Goal: Task Accomplishment & Management: Manage account settings

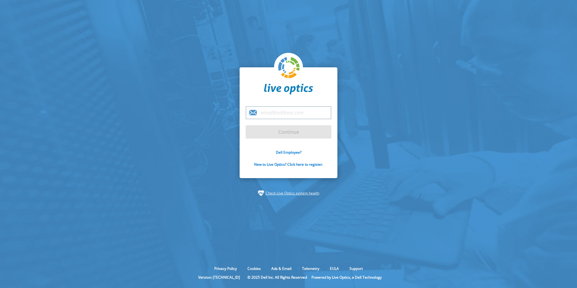
click at [292, 115] on input "email" at bounding box center [289, 112] width 86 height 13
type input "Nikolina.Kadic@Dell.com"
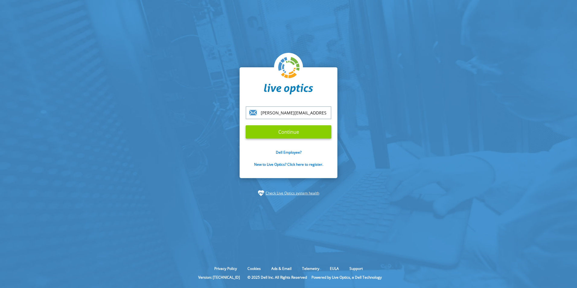
click at [293, 135] on input "Continue" at bounding box center [289, 131] width 86 height 13
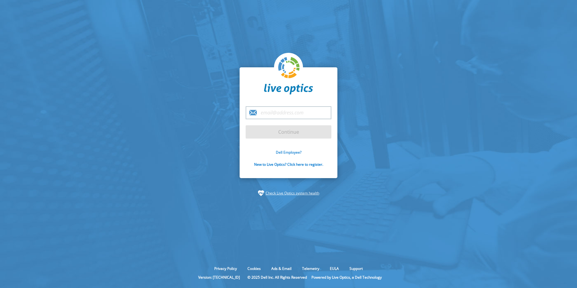
click at [294, 153] on link "Dell Employee?" at bounding box center [289, 152] width 26 height 5
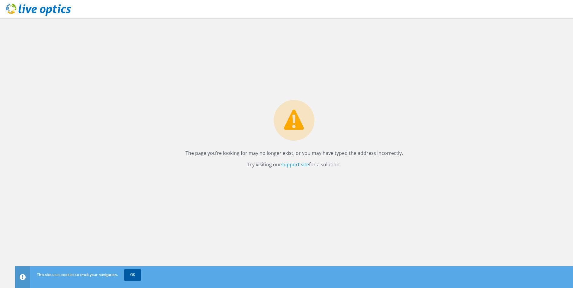
click at [136, 274] on link "OK" at bounding box center [132, 274] width 17 height 11
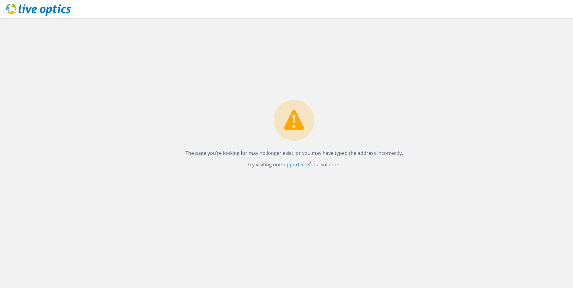
click at [301, 163] on link "support site" at bounding box center [295, 164] width 28 height 7
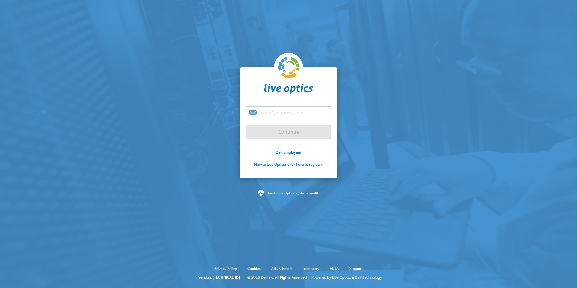
click at [286, 163] on link "New to Live Optics? Click here to register." at bounding box center [288, 164] width 69 height 5
click at [281, 153] on link "Dell Employee?" at bounding box center [289, 152] width 26 height 5
click at [296, 163] on link "New to Live Optics? Click here to register." at bounding box center [288, 164] width 69 height 5
click at [292, 152] on link "Dell Employee?" at bounding box center [289, 152] width 26 height 5
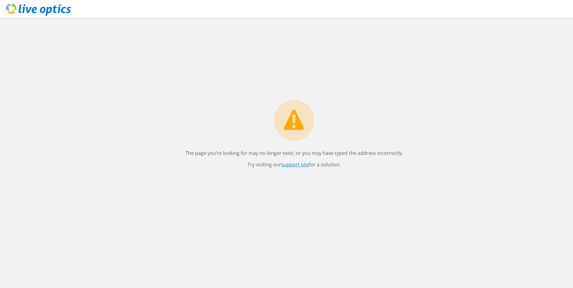
click at [295, 165] on link "support site" at bounding box center [295, 164] width 28 height 7
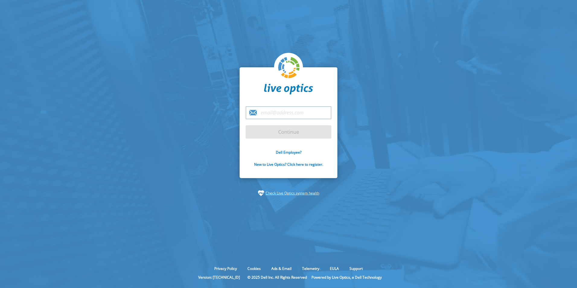
click at [278, 111] on input "email" at bounding box center [289, 112] width 86 height 13
type input "[PERSON_NAME][EMAIL_ADDRESS][DOMAIN_NAME]"
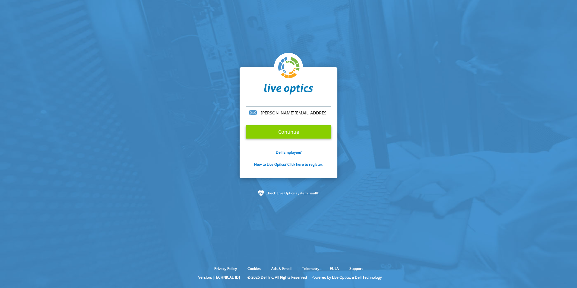
click at [276, 134] on input "Continue" at bounding box center [289, 131] width 86 height 13
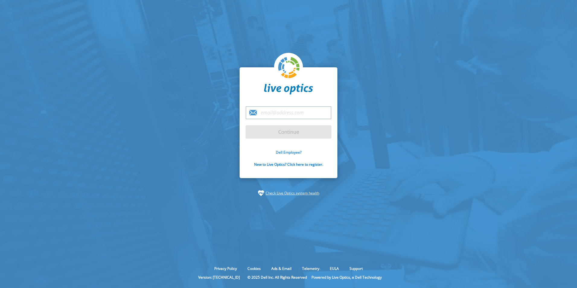
click at [293, 152] on link "Dell Employee?" at bounding box center [289, 152] width 26 height 5
